Goal: Task Accomplishment & Management: Complete application form

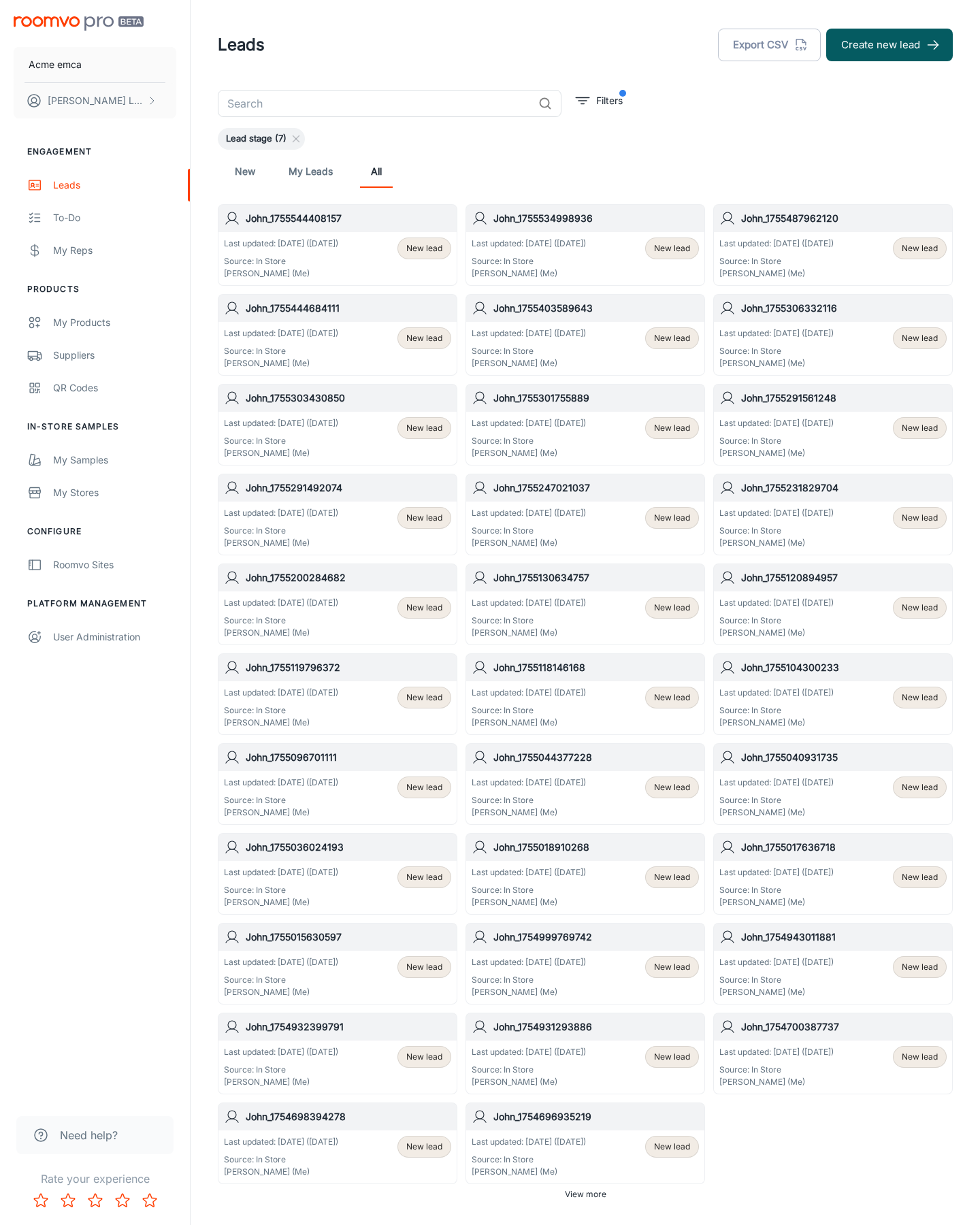
click at [889, 45] on button "Create new lead" at bounding box center [888, 45] width 126 height 33
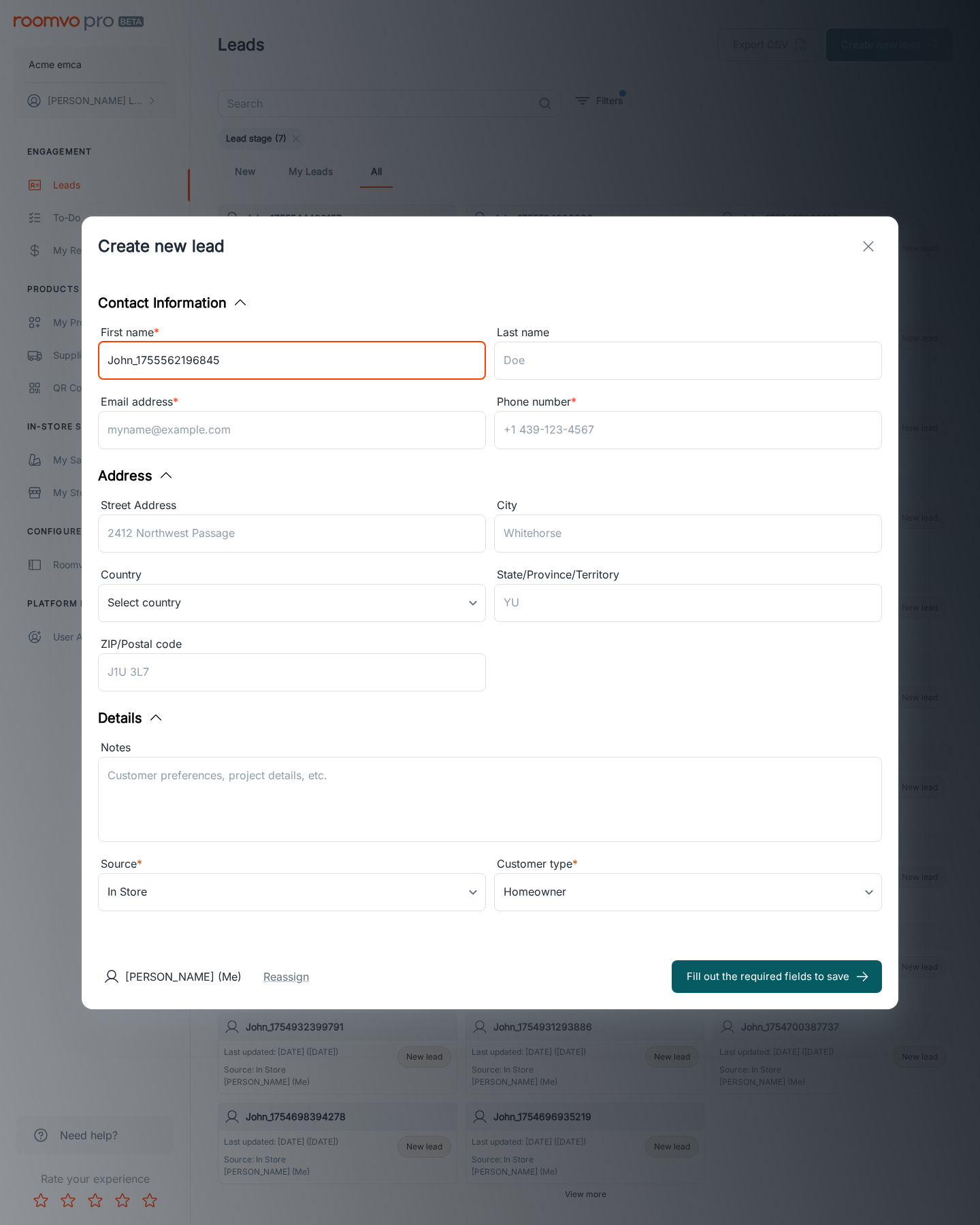
type input "John_1755562196845"
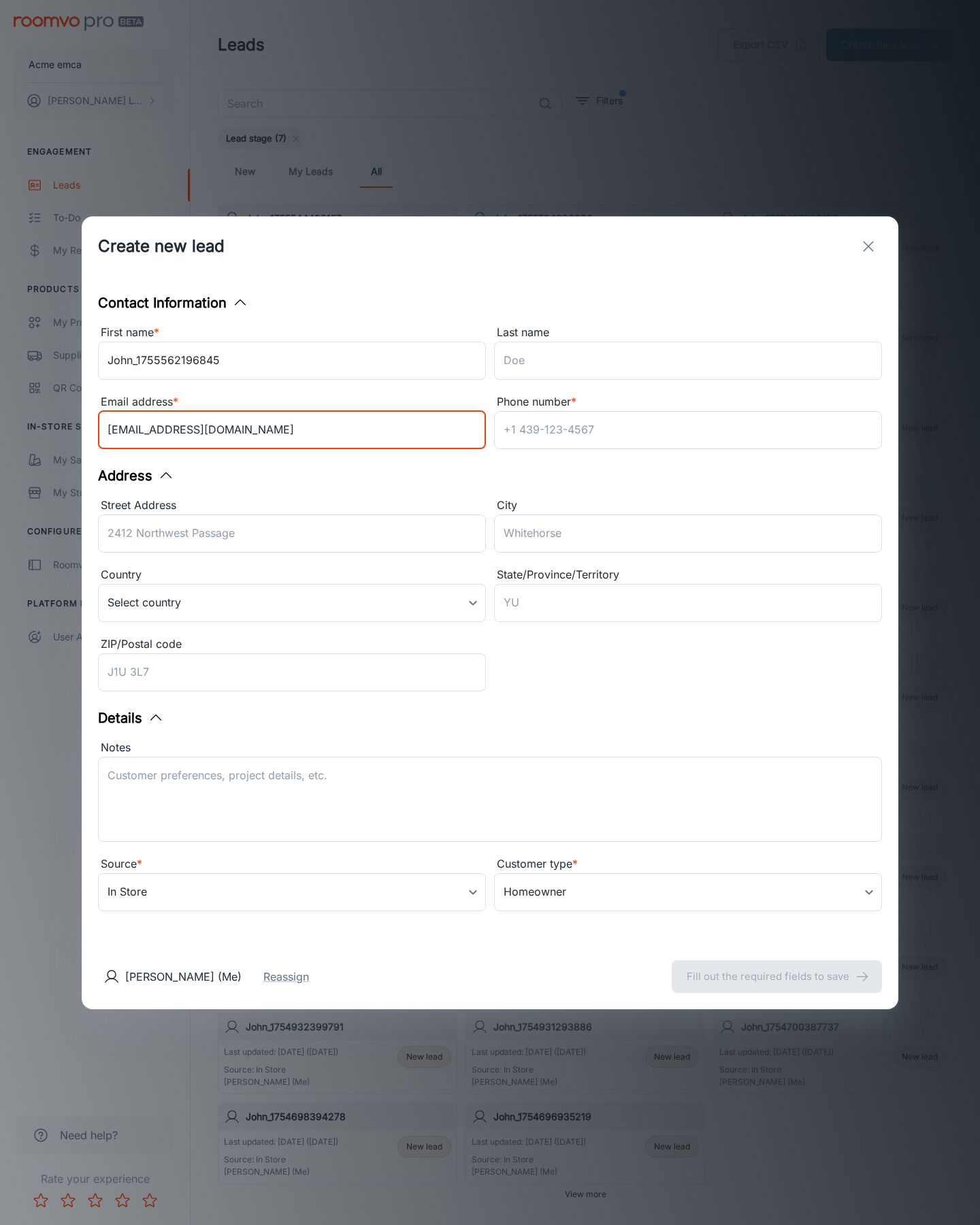
type input "[EMAIL_ADDRESS][DOMAIN_NAME]"
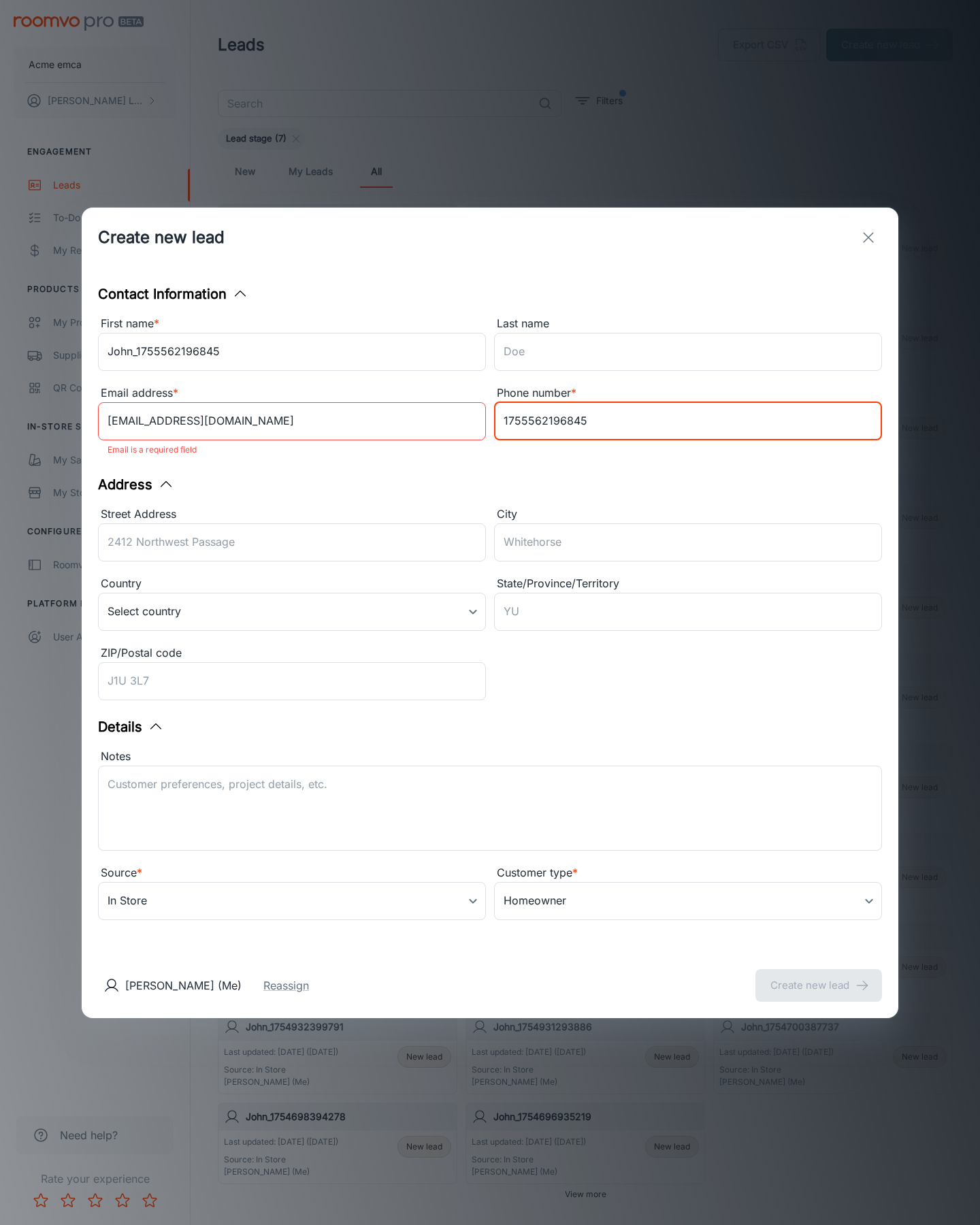
type input "1755562196845"
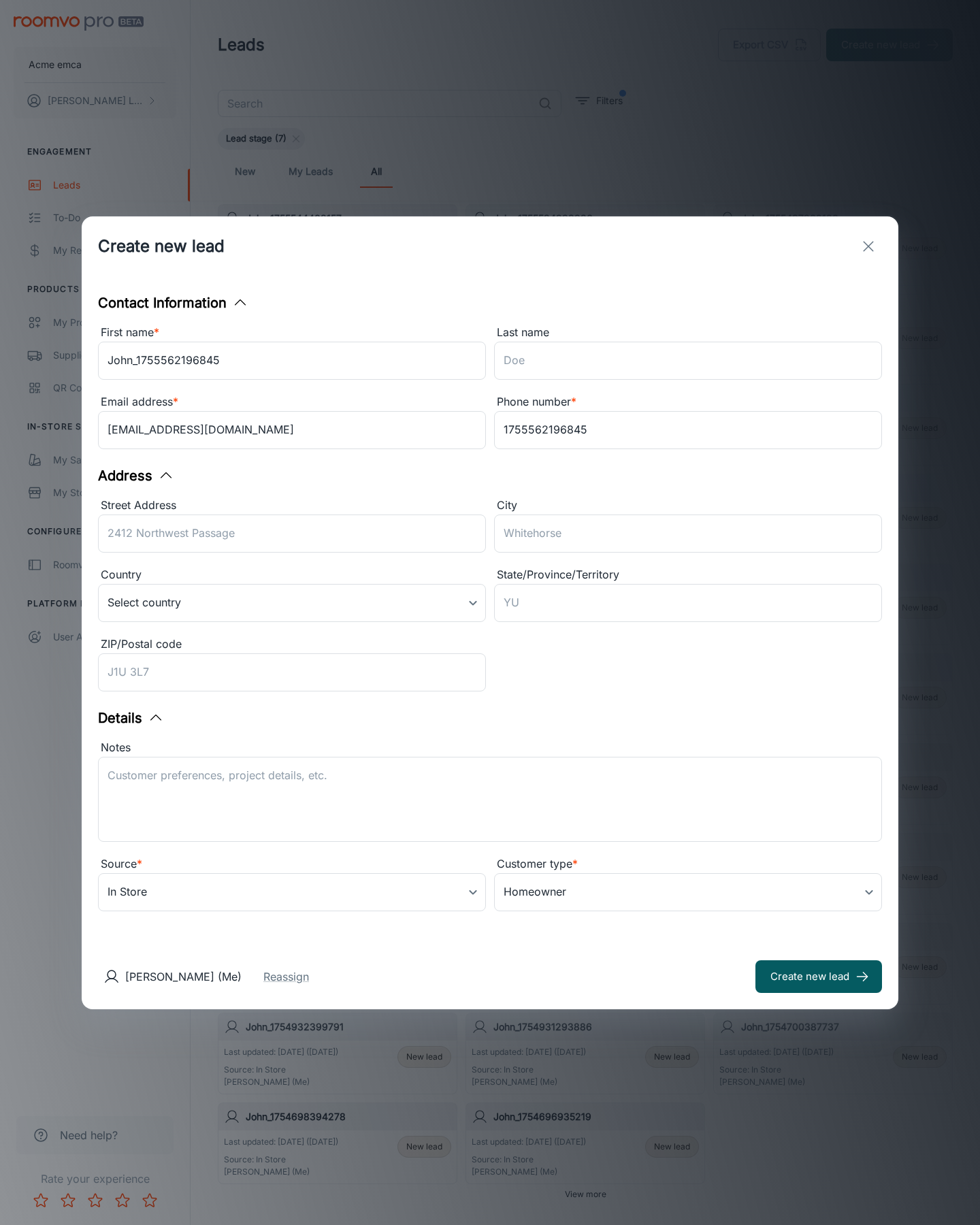
click at [818, 976] on button "Create new lead" at bounding box center [818, 977] width 126 height 33
